Goal: Task Accomplishment & Management: Manage account settings

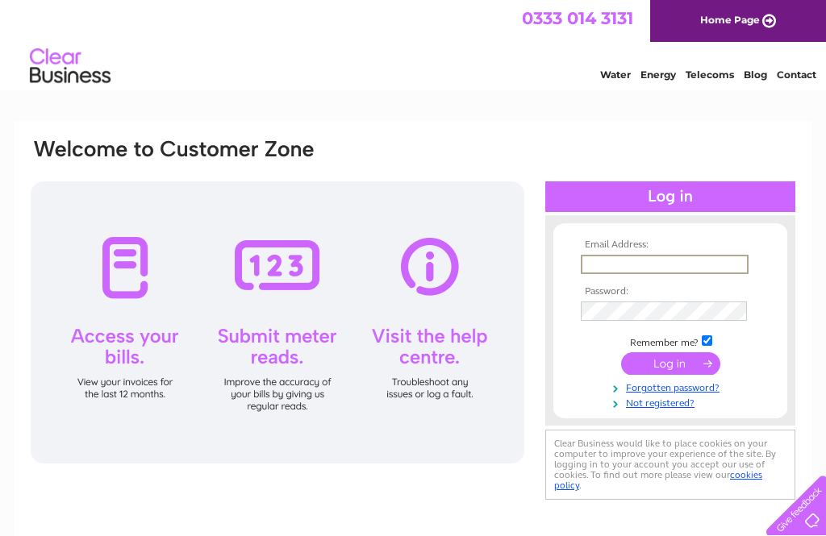
type input "[EMAIL_ADDRESS][DOMAIN_NAME]"
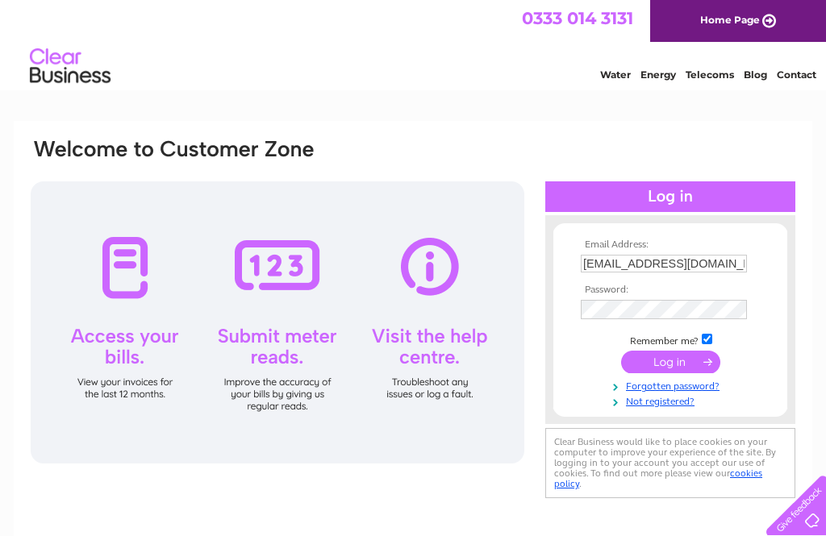
click at [670, 365] on input "submit" at bounding box center [670, 362] width 99 height 23
click at [690, 356] on input "submit" at bounding box center [670, 362] width 99 height 23
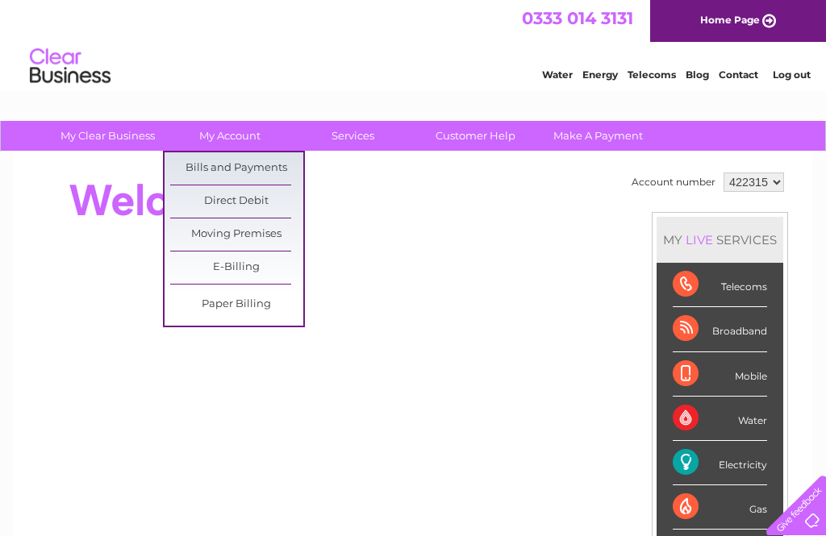
click at [250, 165] on link "Bills and Payments" at bounding box center [236, 168] width 133 height 32
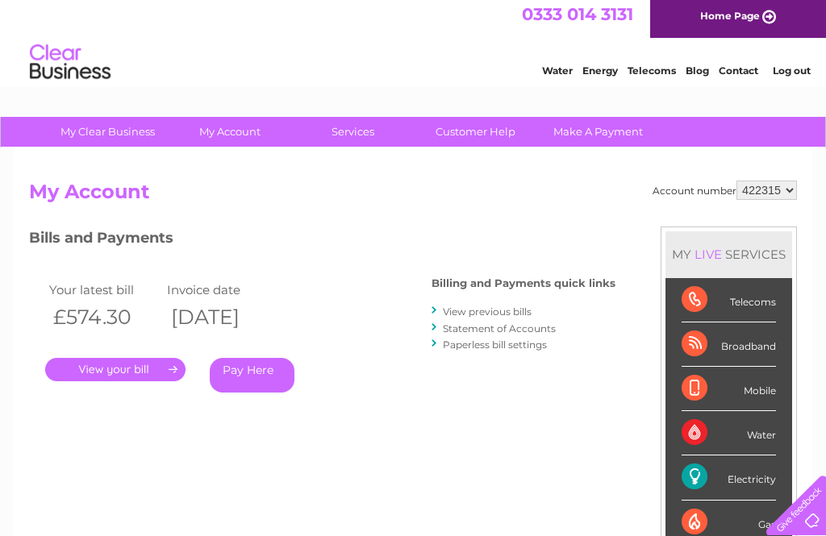
scroll to position [6, 0]
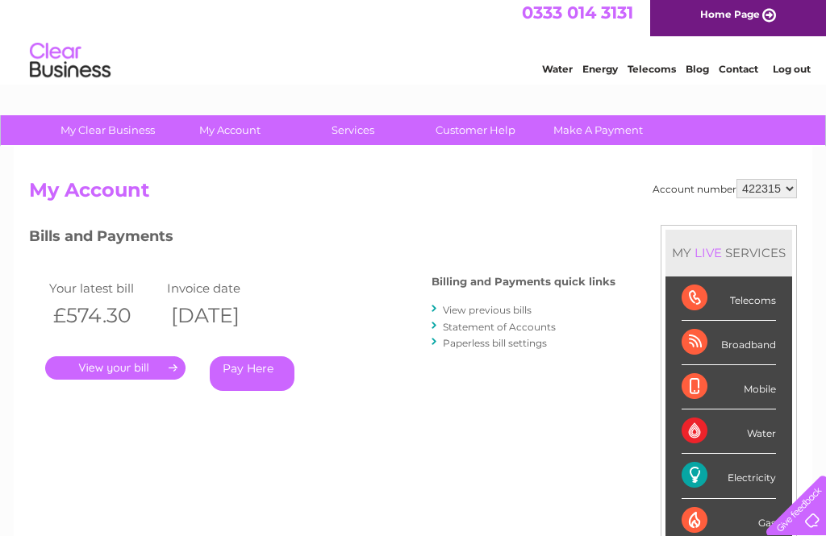
click at [494, 306] on link "View previous bills" at bounding box center [487, 310] width 89 height 12
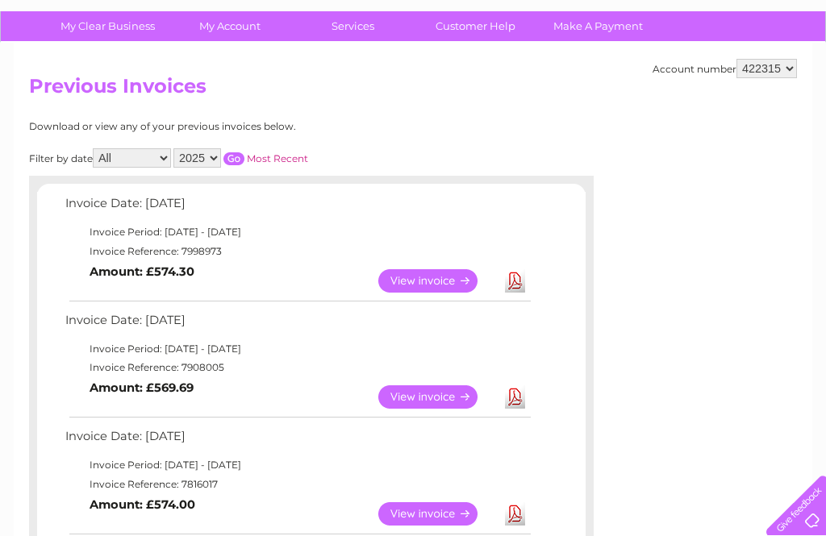
scroll to position [112, 0]
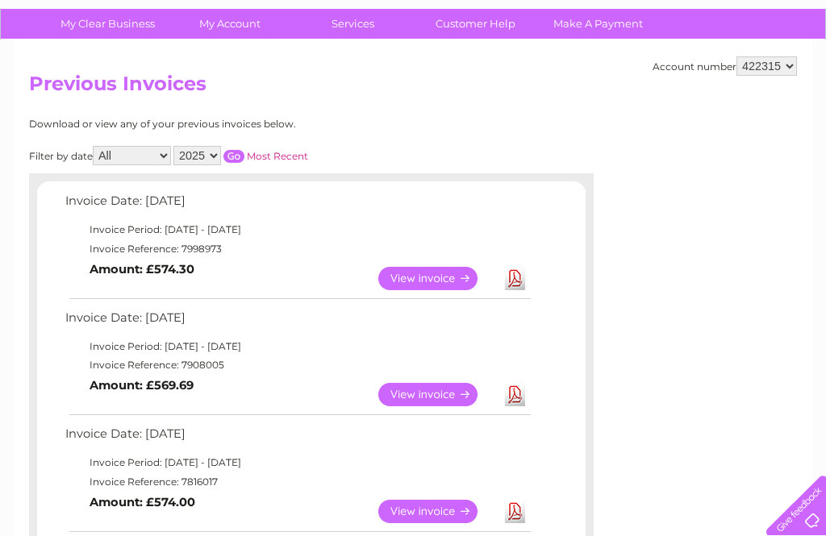
click at [441, 385] on link "View" at bounding box center [437, 394] width 119 height 23
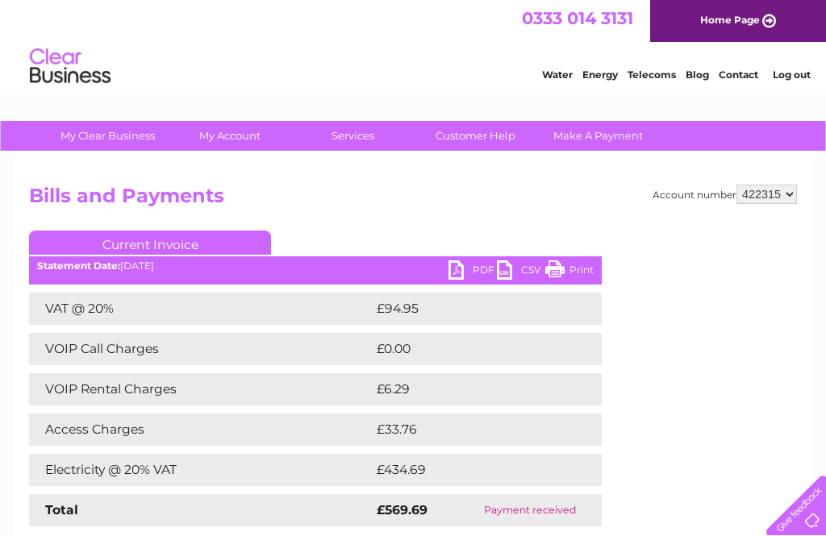
click at [462, 268] on link "PDF" at bounding box center [473, 272] width 48 height 23
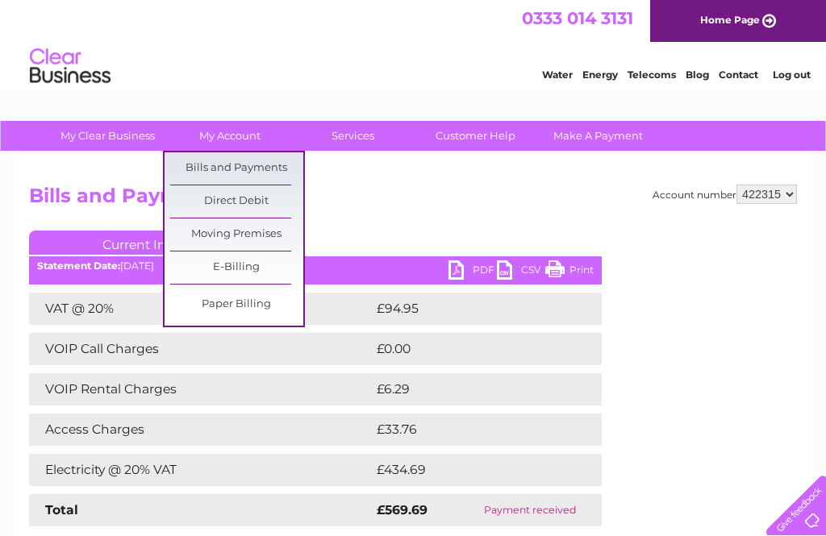
click at [262, 169] on link "Bills and Payments" at bounding box center [236, 168] width 133 height 32
click at [265, 166] on link "Bills and Payments" at bounding box center [236, 168] width 133 height 32
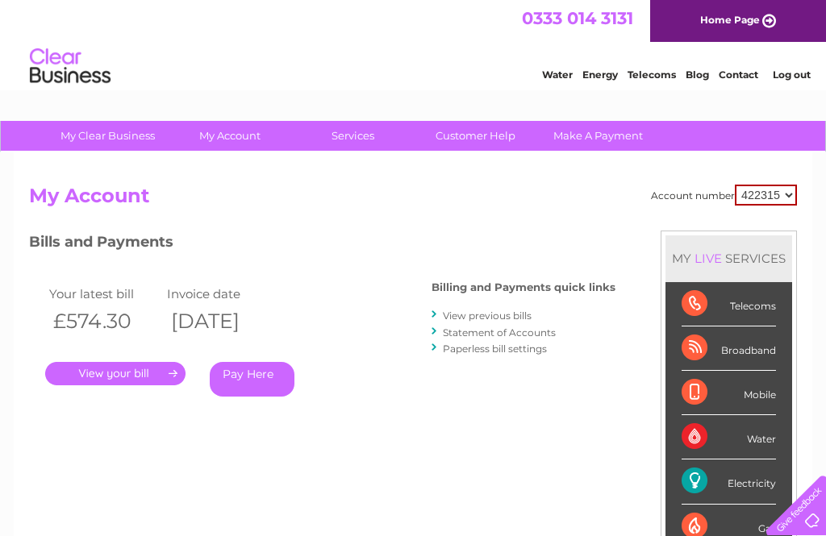
click at [144, 367] on link "." at bounding box center [115, 373] width 140 height 23
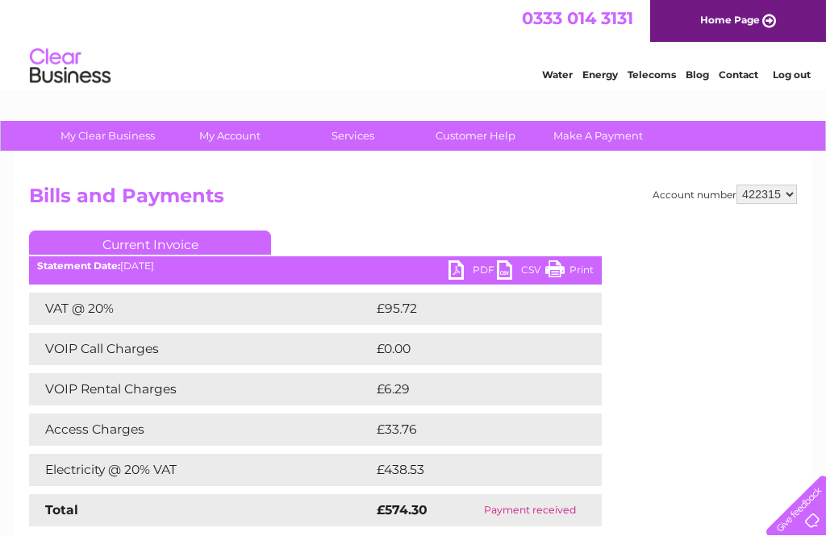
click at [468, 268] on link "PDF" at bounding box center [473, 272] width 48 height 23
click at [802, 75] on link "Log out" at bounding box center [792, 75] width 38 height 12
